Goal: Transaction & Acquisition: Subscribe to service/newsletter

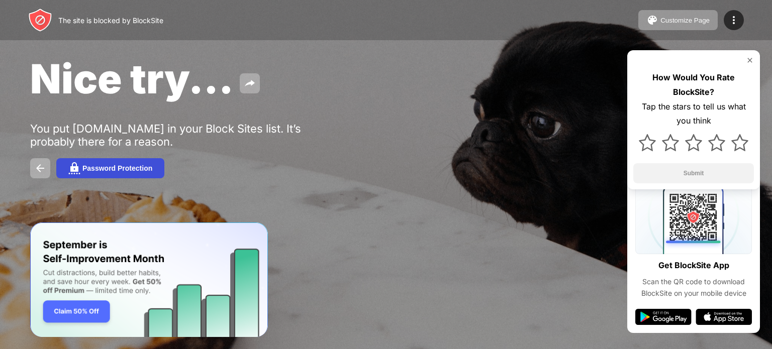
click at [117, 168] on div "Password Protection" at bounding box center [117, 168] width 70 height 8
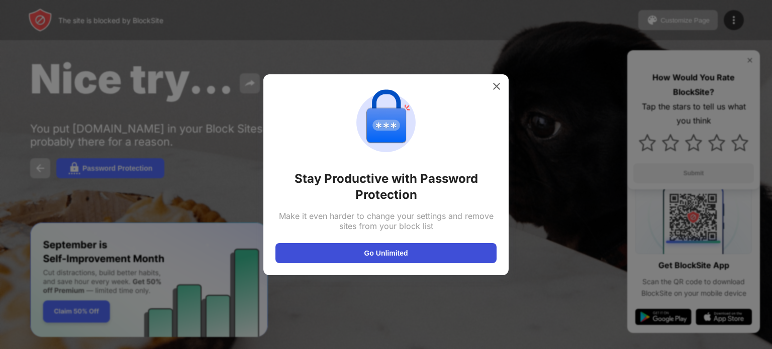
click at [368, 246] on button "Go Unlimited" at bounding box center [385, 253] width 221 height 20
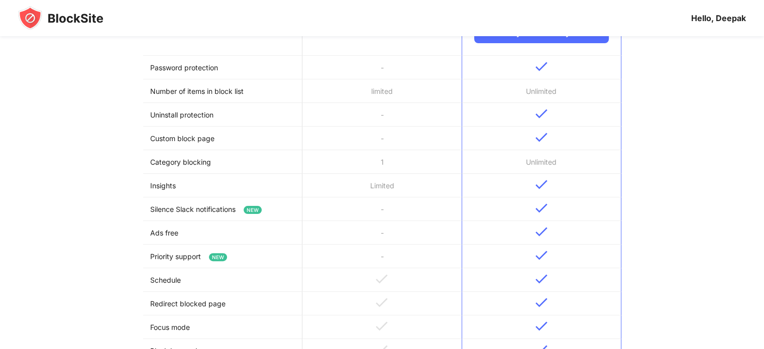
scroll to position [257, 0]
